Goal: Transaction & Acquisition: Purchase product/service

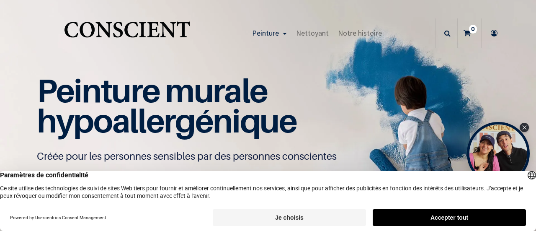
scroll to position [0, 0]
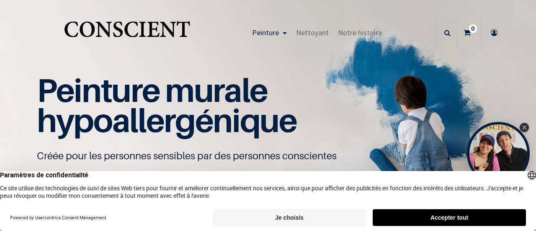
click at [450, 216] on button "Accepter tout" at bounding box center [449, 217] width 153 height 17
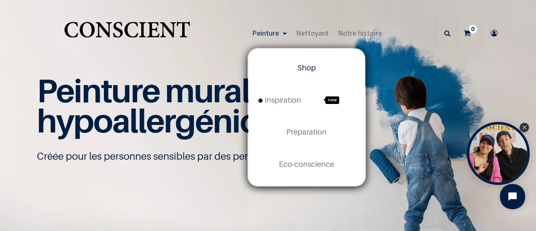
click at [283, 33] on link "Peinture" at bounding box center [269, 32] width 44 height 29
click at [305, 71] on span "Shop" at bounding box center [306, 67] width 18 height 9
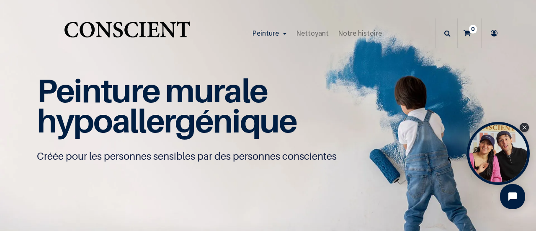
scroll to position [0, 0]
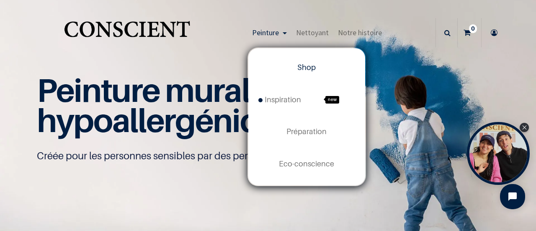
click at [306, 70] on span "Shop" at bounding box center [306, 67] width 18 height 9
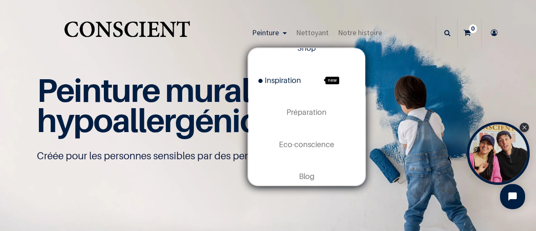
scroll to position [29, 0]
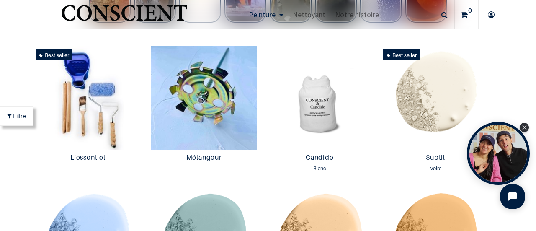
scroll to position [461, 0]
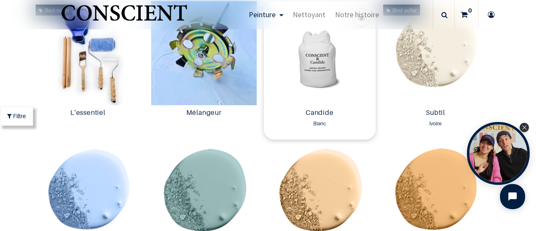
click at [327, 69] on img at bounding box center [320, 53] width 112 height 104
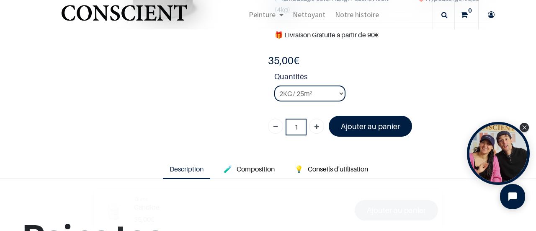
scroll to position [209, 0]
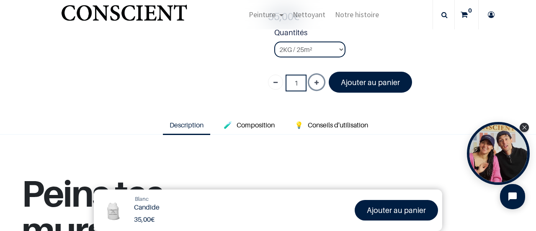
click at [314, 81] on icon "Ajouter" at bounding box center [316, 82] width 4 height 15
type input "2"
click at [337, 48] on select "2KG / 25m² 4KG / 50m² 8KG / 100m² Testeur" at bounding box center [309, 49] width 71 height 16
select select "3"
click at [274, 41] on select "2KG / 25m² 4KG / 50m² 8KG / 100m² Testeur" at bounding box center [309, 49] width 71 height 16
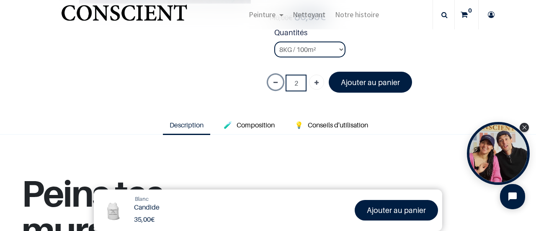
click at [275, 82] on link "Supprimer" at bounding box center [275, 82] width 15 height 15
type input "1"
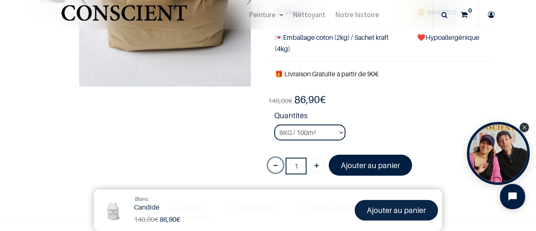
scroll to position [126, 0]
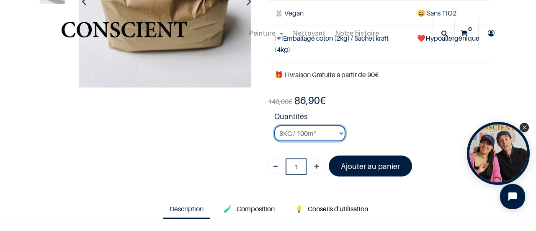
click at [337, 132] on select "2KG / 25m² 4KG / 50m² 8KG / 100m² Testeur" at bounding box center [309, 133] width 71 height 16
click at [274, 125] on select "2KG / 25m² 4KG / 50m² 8KG / 100m² Testeur" at bounding box center [309, 133] width 71 height 16
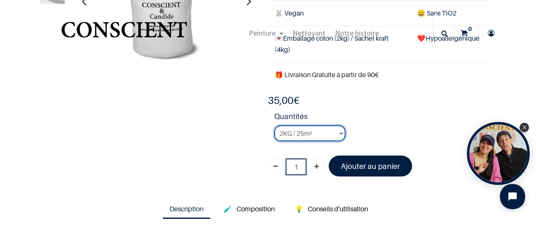
click at [339, 131] on select "2KG / 25m² 4KG / 50m² 8KG / 100m² Testeur" at bounding box center [309, 133] width 71 height 16
select select "3"
click at [274, 125] on select "2KG / 25m² 4KG / 50m² 8KG / 100m² Testeur" at bounding box center [309, 133] width 71 height 16
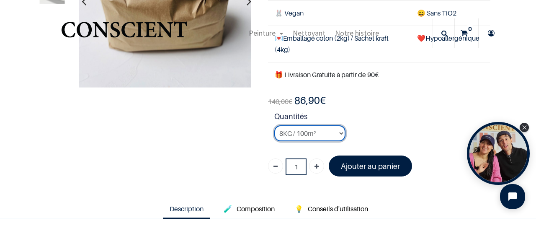
click at [339, 131] on select "2KG / 25m² 4KG / 50m² 8KG / 100m² Testeur" at bounding box center [309, 133] width 71 height 16
click at [274, 125] on select "2KG / 25m² 4KG / 50m² 8KG / 100m² Testeur" at bounding box center [309, 133] width 71 height 16
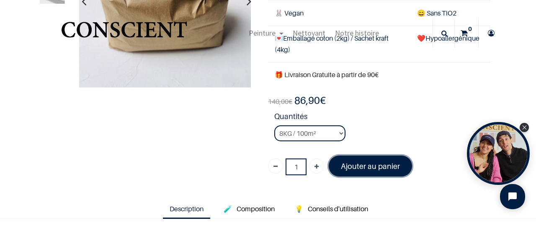
click at [368, 165] on font "Ajouter au panier" at bounding box center [370, 166] width 59 height 9
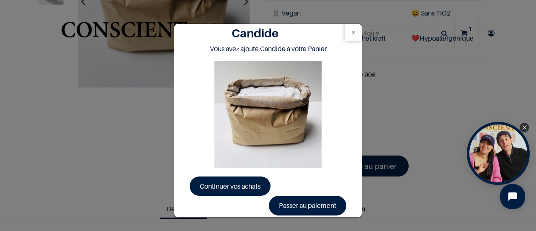
scroll to position [15, 0]
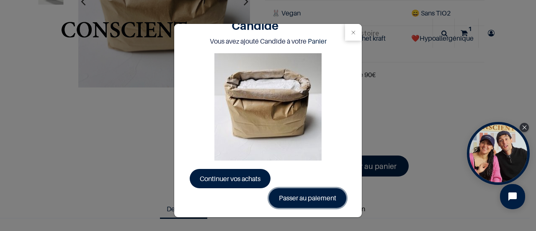
click at [323, 197] on link "Passer au paiement" at bounding box center [307, 197] width 77 height 19
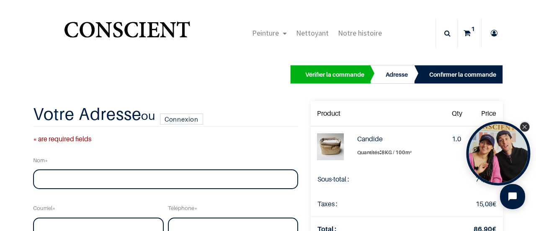
click at [522, 126] on div "Close Tolstoy widget" at bounding box center [524, 126] width 9 height 9
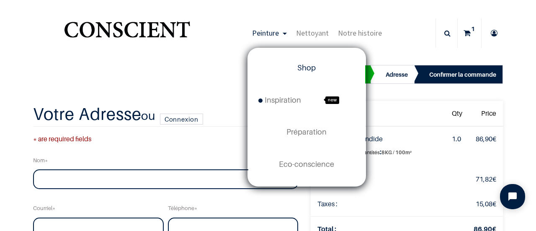
click at [304, 72] on span "Shop" at bounding box center [306, 67] width 18 height 9
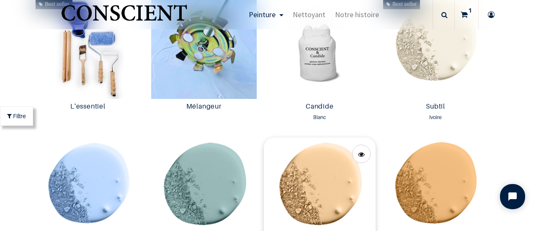
scroll to position [419, 0]
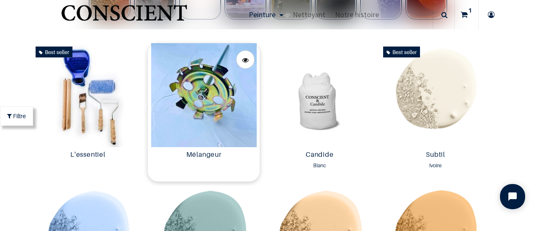
click at [204, 72] on img at bounding box center [204, 95] width 112 height 104
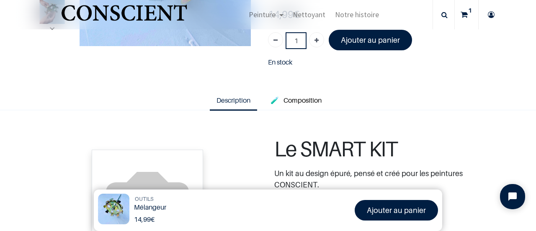
scroll to position [167, 0]
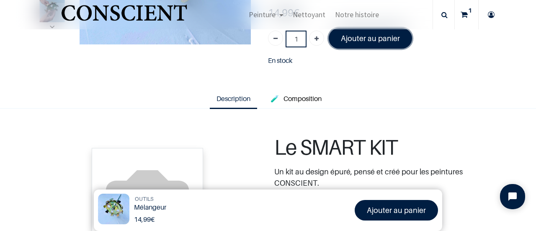
click at [368, 41] on link "Ajouter au panier" at bounding box center [370, 38] width 83 height 21
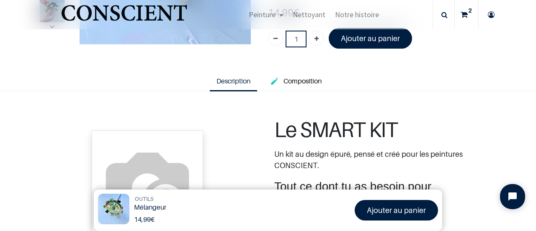
drag, startPoint x: 464, startPoint y: 13, endPoint x: 466, endPoint y: 18, distance: 4.9
click at [464, 13] on icon at bounding box center [464, 14] width 7 height 29
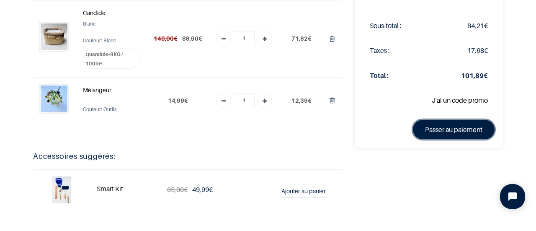
click at [452, 127] on link "Passer au paiement" at bounding box center [454, 129] width 82 height 19
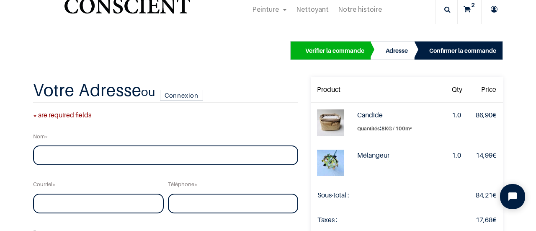
scroll to position [42, 0]
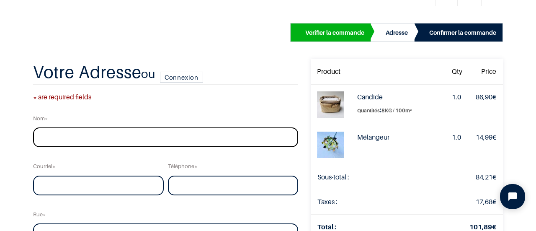
click at [81, 137] on input "text" at bounding box center [165, 137] width 265 height 20
type input "[PERSON_NAME]"
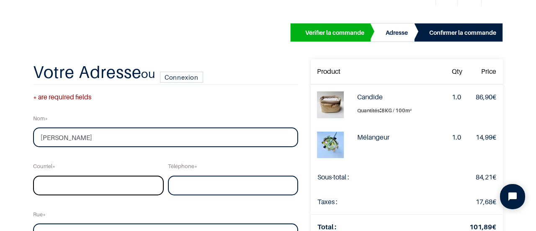
type input "geronlaurent@hotmail.be"
type input "0493488937"
type input "Chaussee de la verte voie"
type input "31"
type input "Wavre"
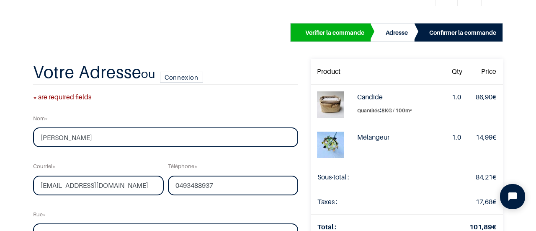
type input "1300"
select select "20"
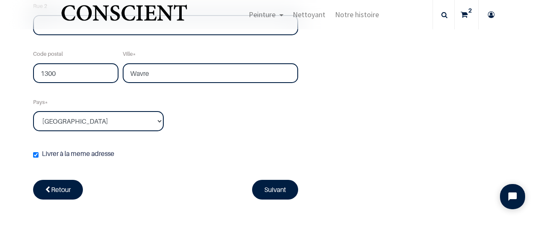
scroll to position [335, 0]
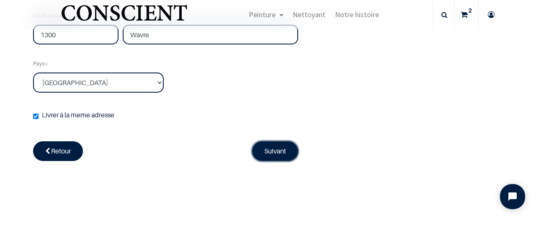
click at [255, 148] on link "Suivant" at bounding box center [275, 150] width 46 height 19
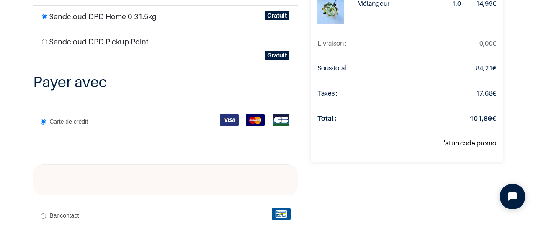
scroll to position [209, 0]
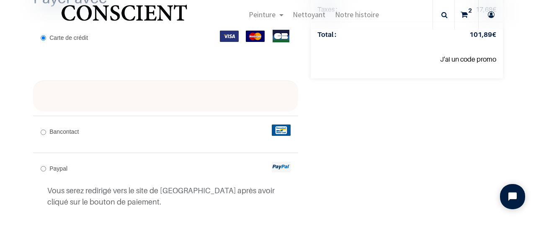
click at [60, 131] on span "Bancontact" at bounding box center [63, 131] width 29 height 7
click at [46, 131] on input "Bancontact" at bounding box center [43, 131] width 5 height 5
radio input "true"
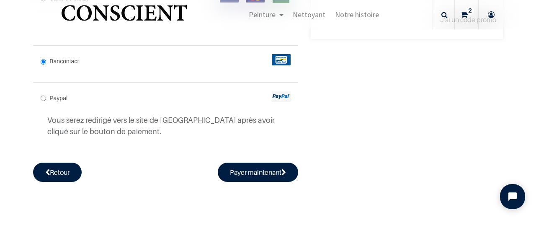
scroll to position [293, 0]
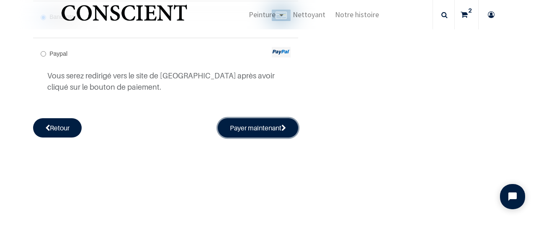
click at [244, 129] on button "Payer maintenant" at bounding box center [258, 127] width 80 height 19
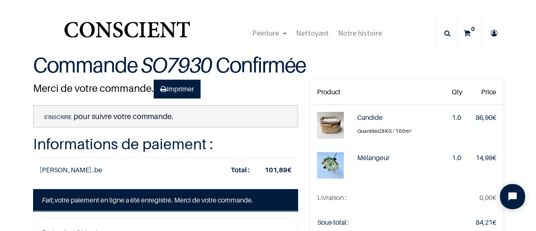
scroll to position [42, 0]
